Goal: Obtain resource: Obtain resource

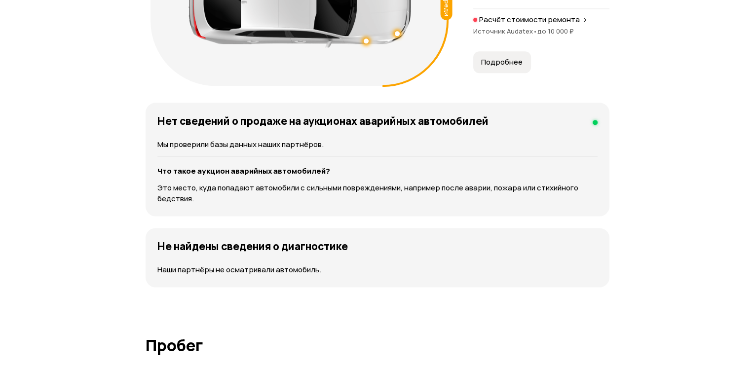
scroll to position [1086, 0]
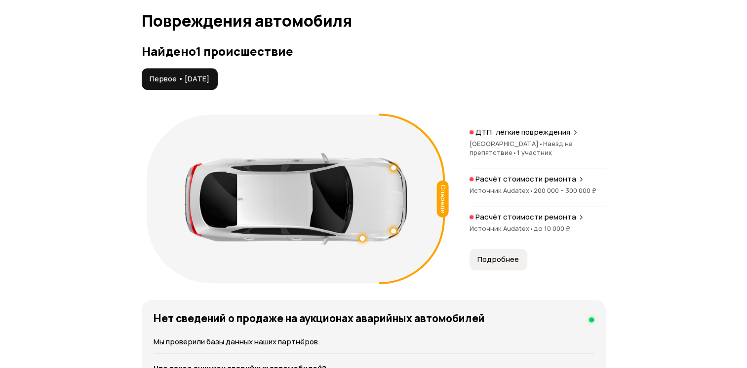
click at [512, 265] on span "Подробнее" at bounding box center [497, 260] width 41 height 10
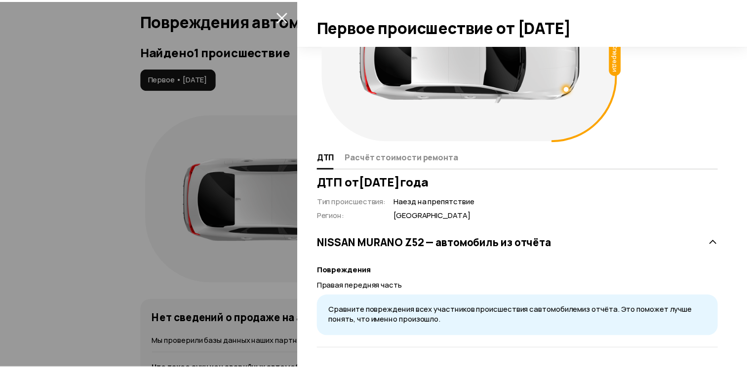
scroll to position [0, 0]
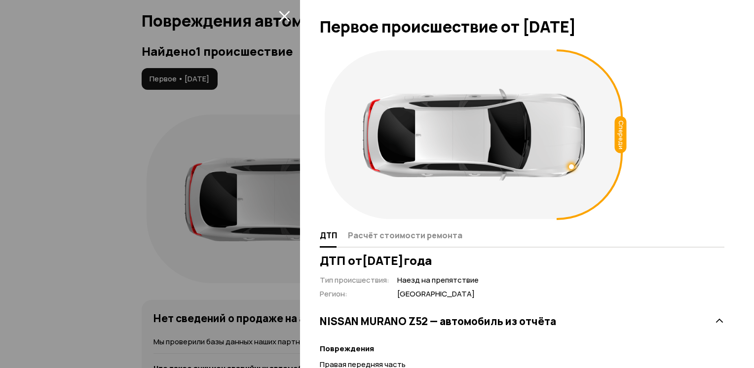
click at [42, 176] on div at bounding box center [377, 184] width 754 height 368
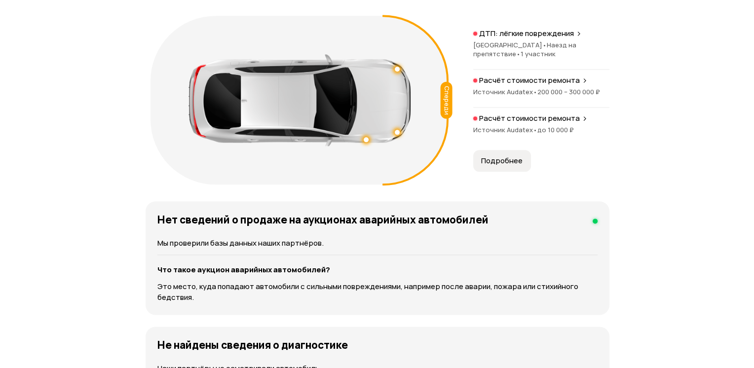
scroll to position [1086, 0]
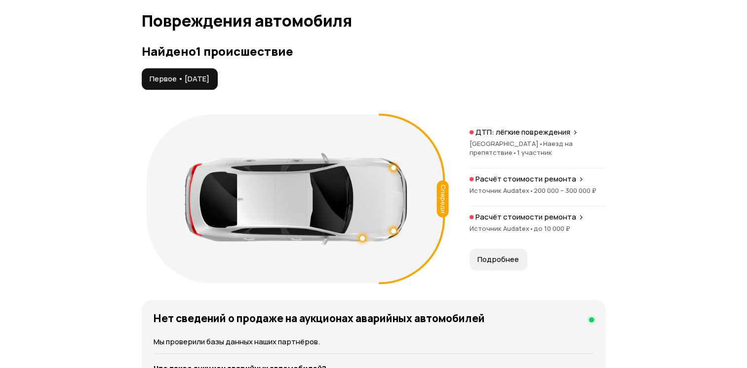
click at [502, 265] on span "Подробнее" at bounding box center [497, 260] width 41 height 10
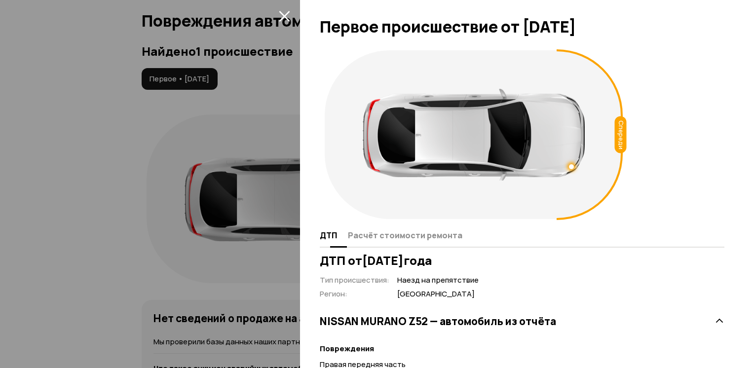
click at [390, 236] on span "Расчёт стоимости ремонта" at bounding box center [405, 235] width 114 height 10
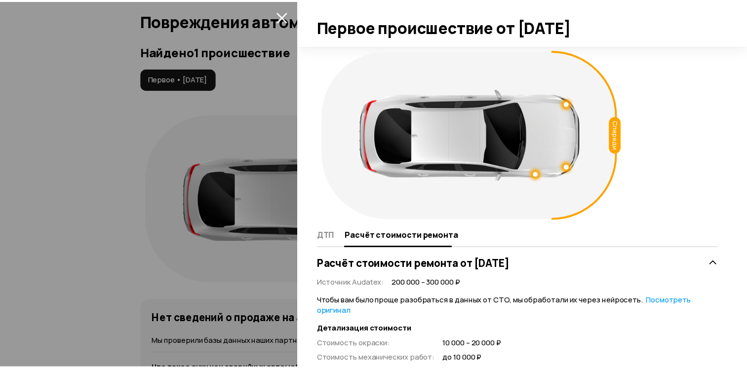
scroll to position [148, 0]
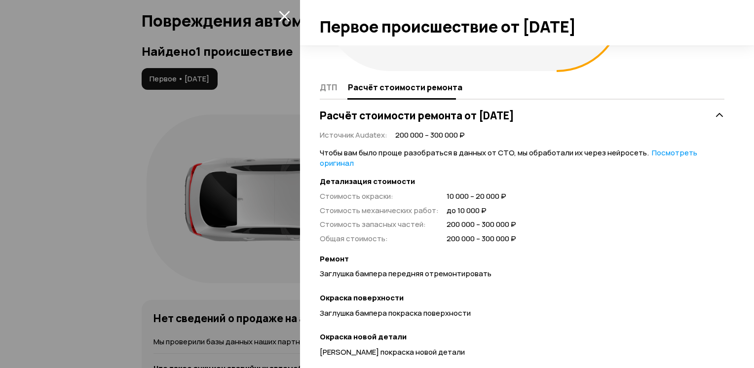
click at [199, 174] on div at bounding box center [377, 184] width 754 height 368
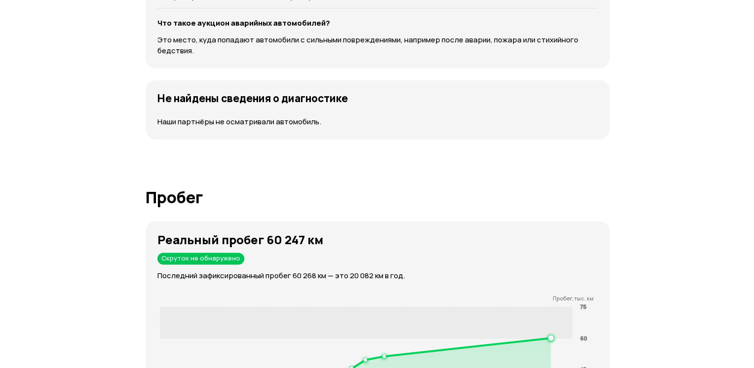
scroll to position [1135, 0]
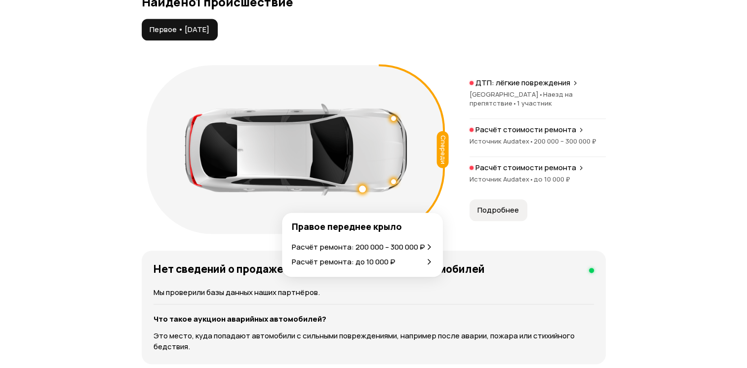
click at [360, 192] on div at bounding box center [362, 189] width 7 height 7
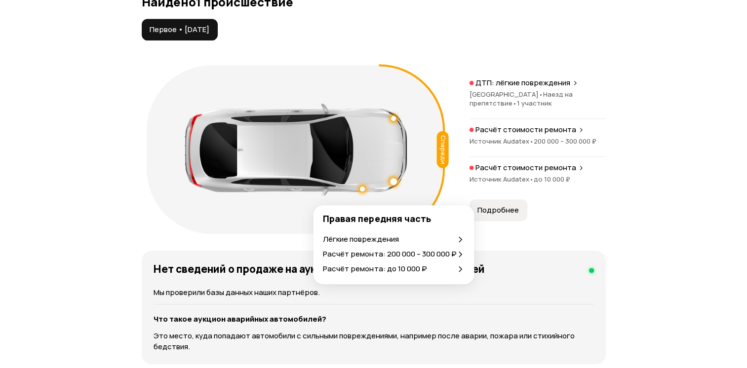
click at [457, 240] on icon at bounding box center [460, 239] width 8 height 8
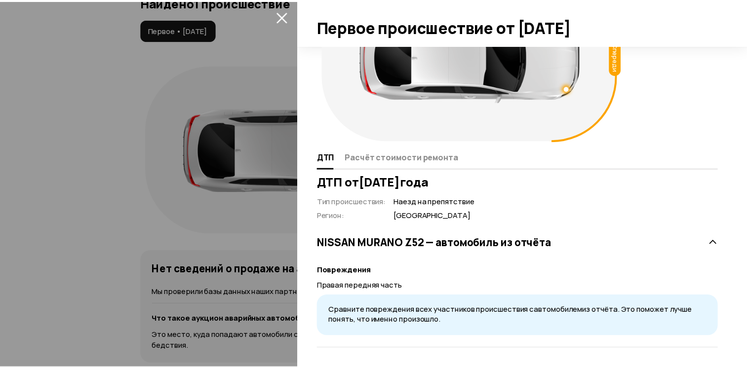
scroll to position [0, 0]
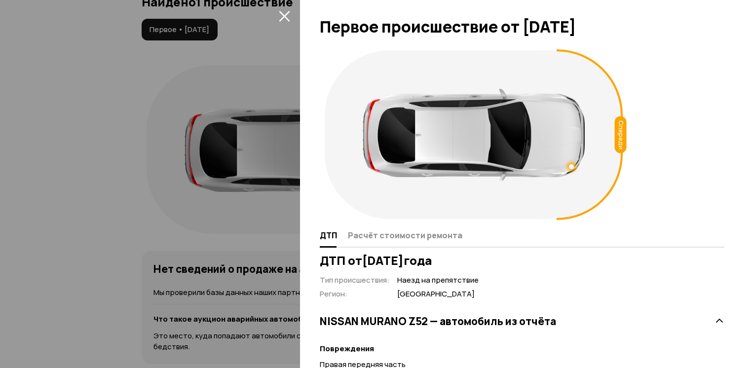
click at [283, 8] on button "закрыть" at bounding box center [284, 16] width 16 height 16
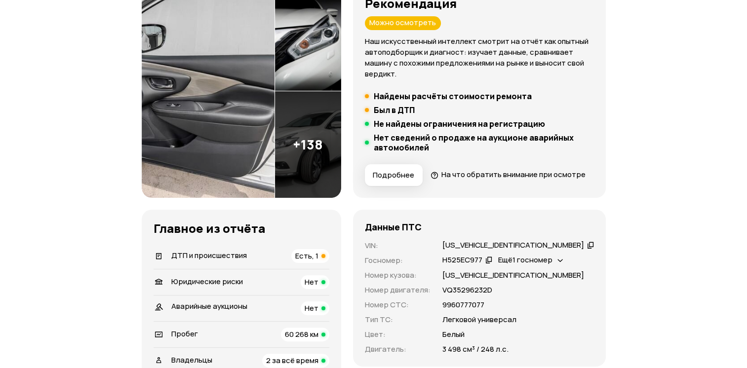
scroll to position [296, 0]
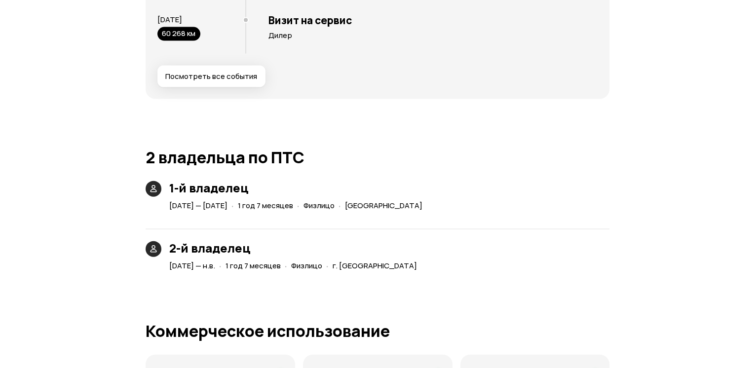
scroll to position [1925, 0]
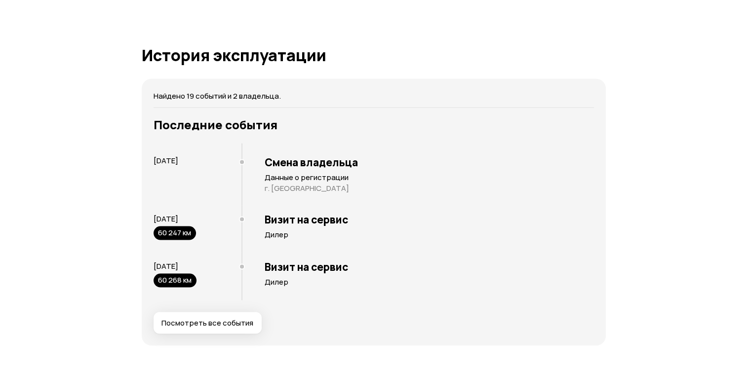
click at [207, 328] on span "Посмотреть все события" at bounding box center [207, 323] width 92 height 10
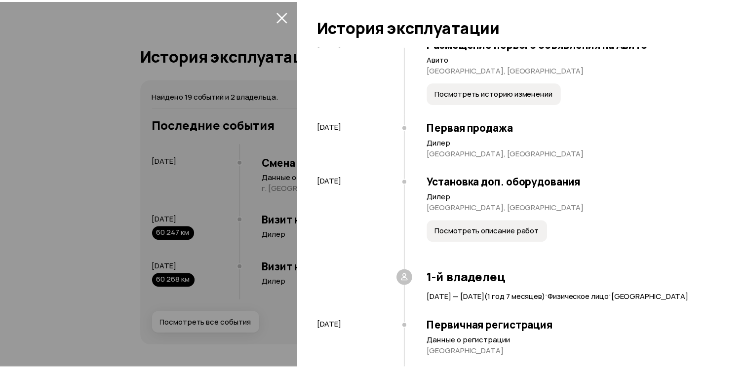
scroll to position [0, 0]
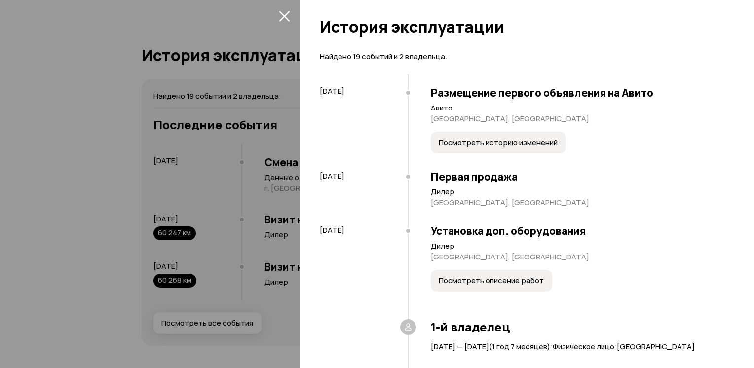
click at [286, 18] on icon "закрыть" at bounding box center [284, 16] width 11 height 11
